Goal: Task Accomplishment & Management: Manage account settings

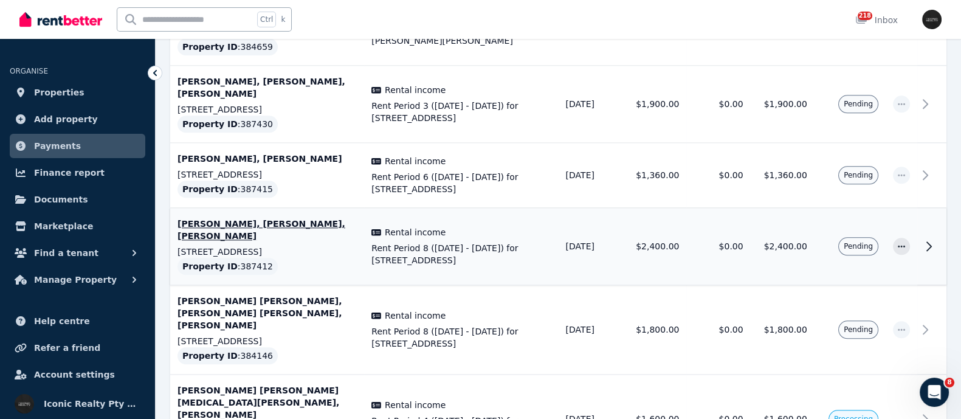
scroll to position [1748, 0]
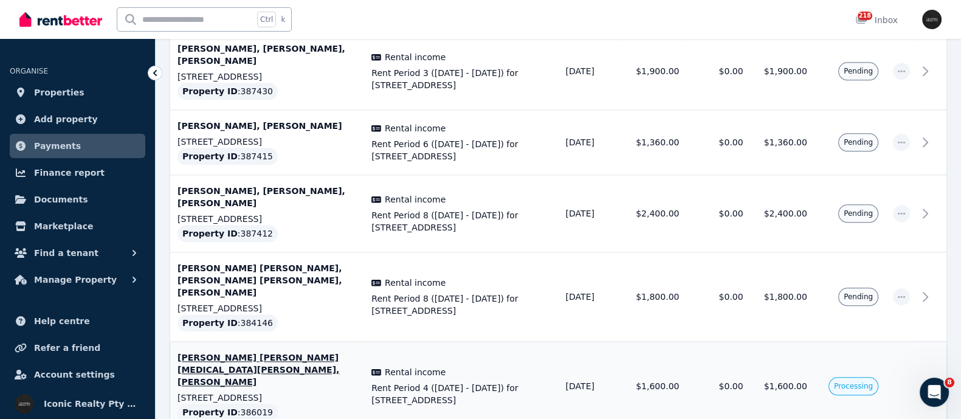
click at [230, 351] on p "[PERSON_NAME] [PERSON_NAME] [MEDICAL_DATA][PERSON_NAME], [PERSON_NAME]" at bounding box center [267, 369] width 179 height 36
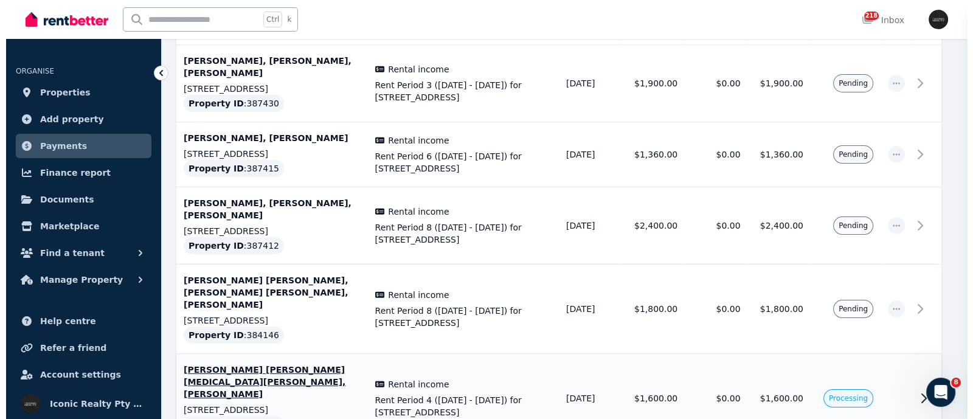
scroll to position [1736, 0]
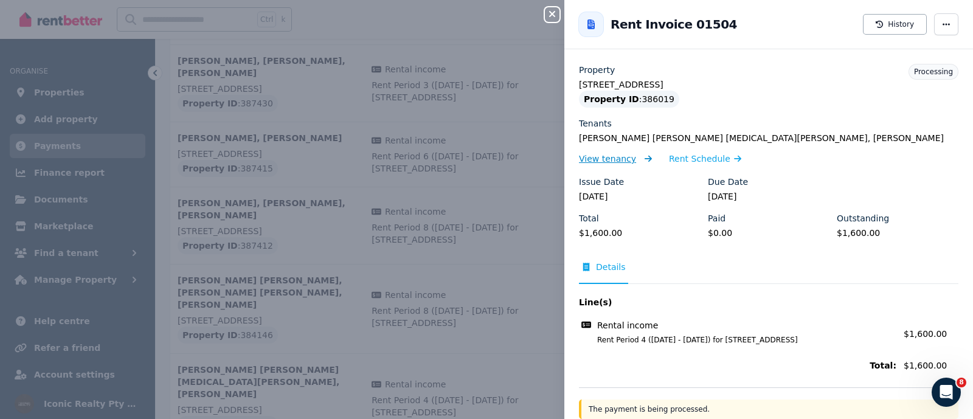
click at [621, 158] on span "View tenancy" at bounding box center [607, 159] width 57 height 12
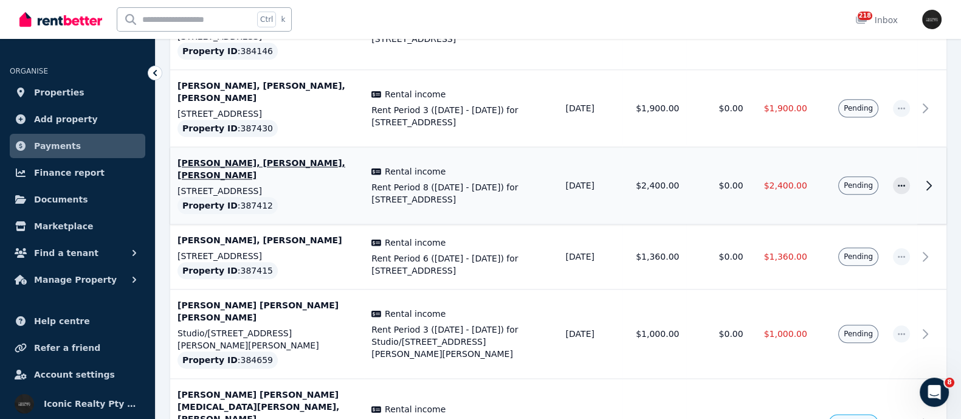
scroll to position [1824, 0]
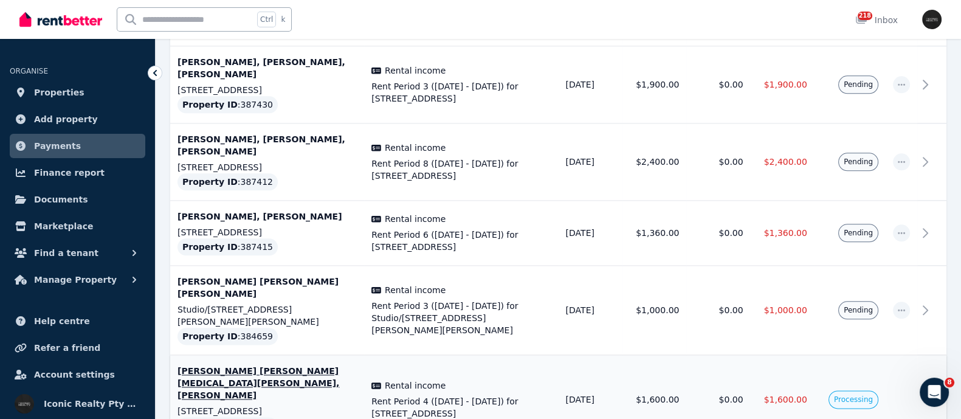
click at [271, 355] on td "[PERSON_NAME] [PERSON_NAME] [MEDICAL_DATA][PERSON_NAME], [PERSON_NAME] [STREET_…" at bounding box center [267, 399] width 194 height 89
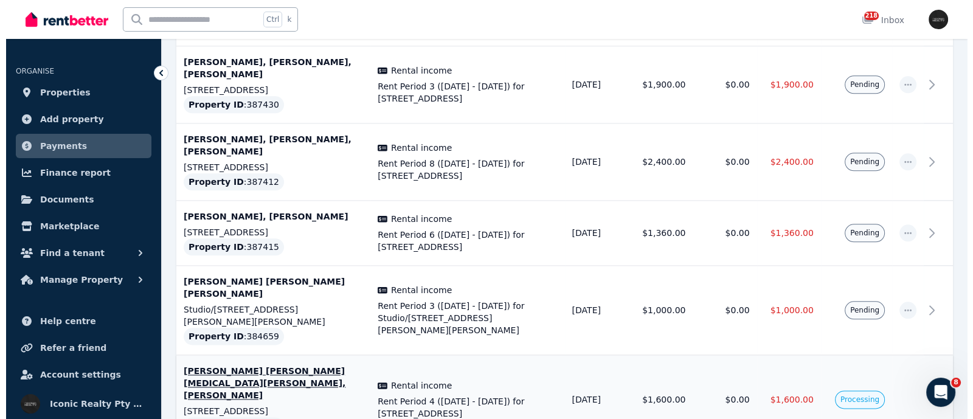
scroll to position [1812, 0]
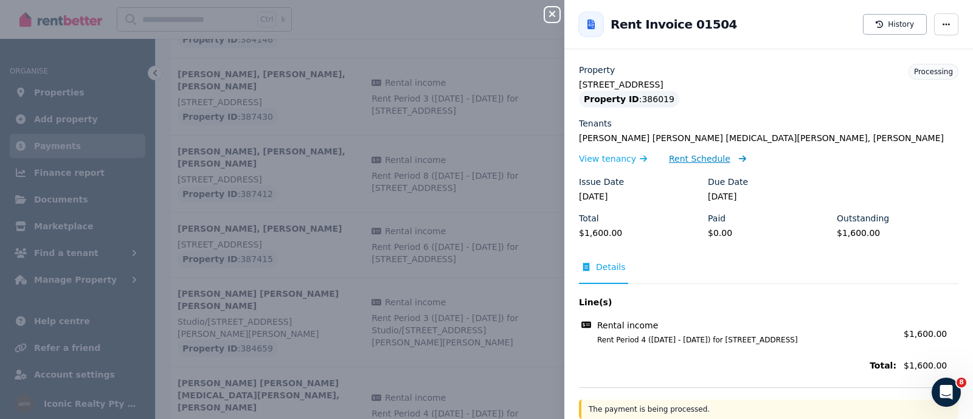
click at [677, 162] on span "Rent Schedule" at bounding box center [699, 159] width 61 height 12
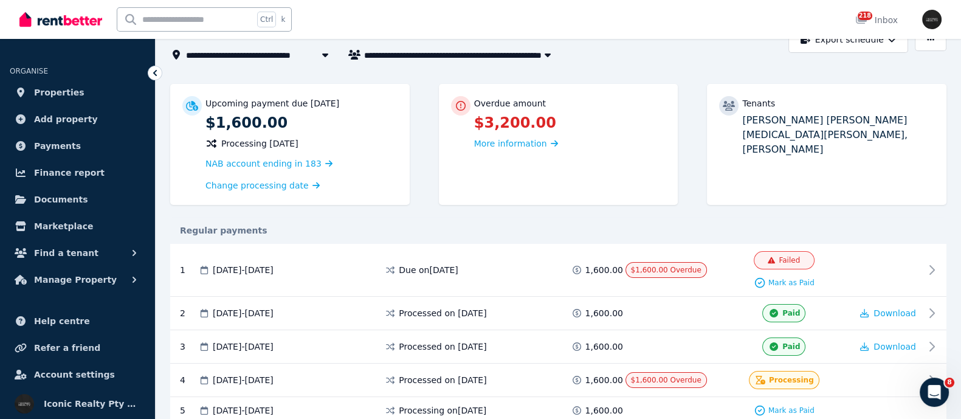
scroll to position [151, 0]
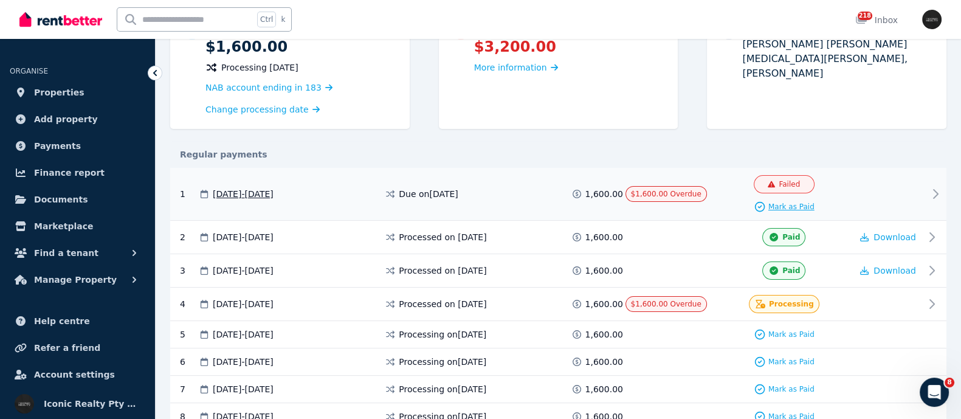
click at [791, 203] on span "Mark as Paid" at bounding box center [792, 207] width 46 height 10
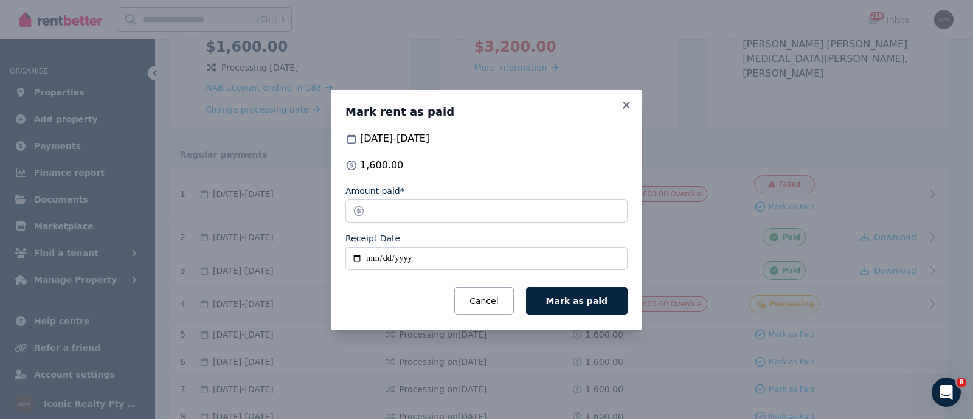
click at [358, 255] on input "Receipt Date" at bounding box center [486, 258] width 282 height 23
type input "**********"
click at [583, 298] on span "Mark as paid" at bounding box center [576, 301] width 61 height 10
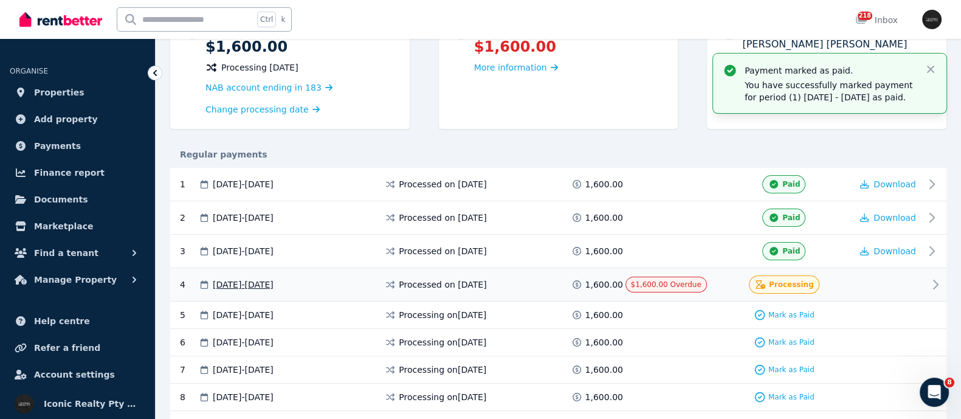
click at [779, 280] on span "Processing" at bounding box center [791, 285] width 45 height 10
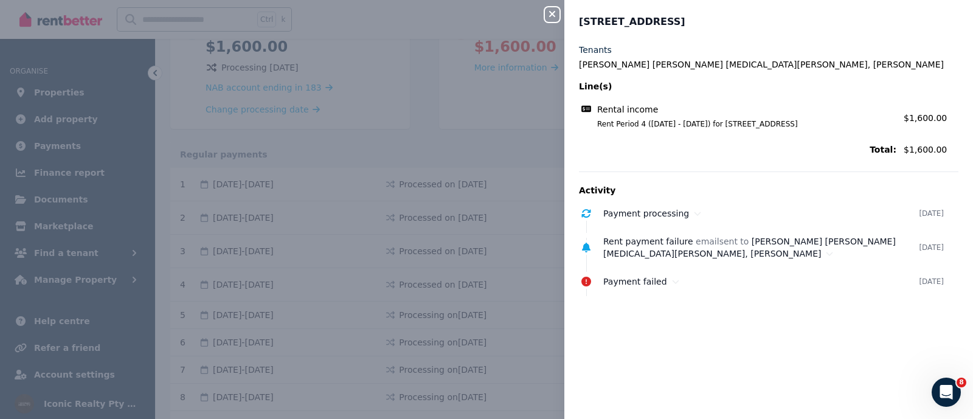
click at [345, 227] on div "Close panel 8/32 Curlewis St, Bondi Beach - 31 Tenants [PERSON_NAME] [PERSON_NA…" at bounding box center [486, 209] width 973 height 419
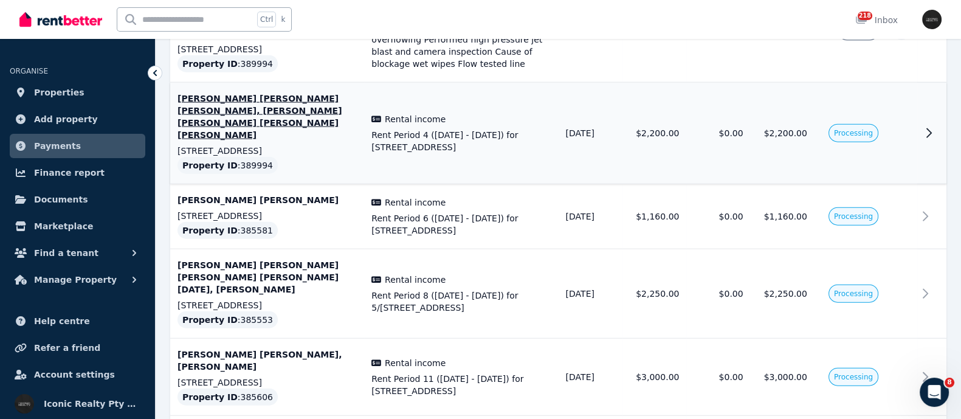
scroll to position [3572, 0]
